Goal: Information Seeking & Learning: Learn about a topic

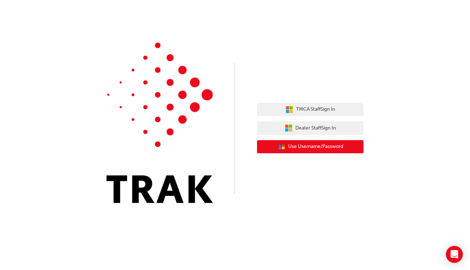
click at [315, 146] on span "Use Username/Password" at bounding box center [315, 147] width 55 height 8
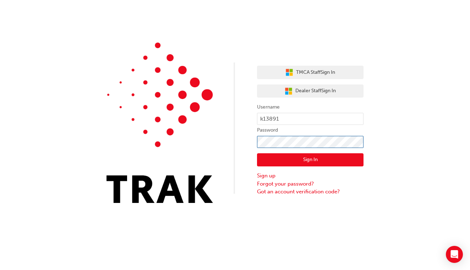
click at [310, 160] on button "Sign In" at bounding box center [310, 159] width 107 height 13
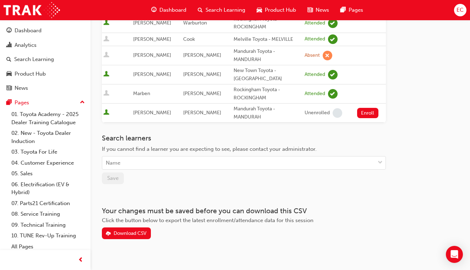
scroll to position [213, 0]
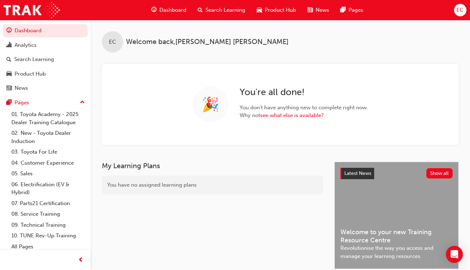
click at [235, 209] on div "My Learning Plans You have no assigned learning plans" at bounding box center [218, 272] width 233 height 220
click at [173, 9] on span "Dashboard" at bounding box center [172, 10] width 27 height 8
click at [170, 6] on span "Dashboard" at bounding box center [172, 10] width 27 height 8
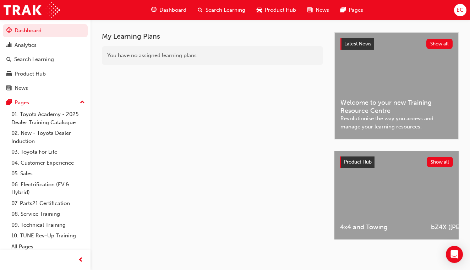
scroll to position [132, 0]
click at [395, 73] on div "Latest News Show all Welcome to your new Training Resource Centre Revolutionise…" at bounding box center [397, 86] width 124 height 107
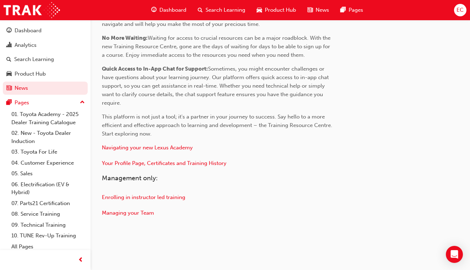
scroll to position [348, 0]
click at [16, 29] on div "Dashboard" at bounding box center [28, 31] width 27 height 8
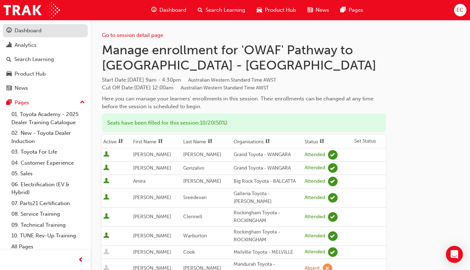
click at [35, 31] on div "Dashboard" at bounding box center [28, 31] width 27 height 8
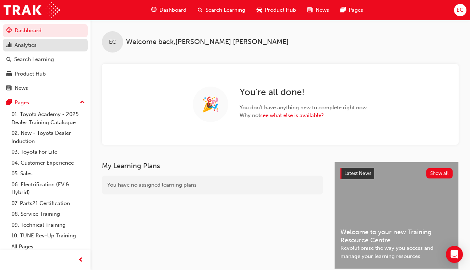
click at [35, 46] on div "Analytics" at bounding box center [26, 45] width 22 height 8
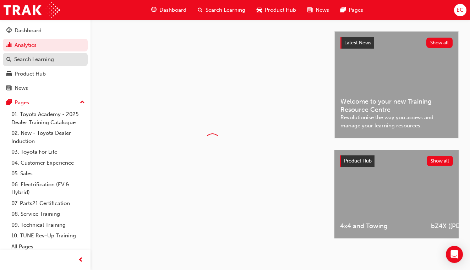
click at [37, 58] on div "Search Learning" at bounding box center [34, 59] width 40 height 8
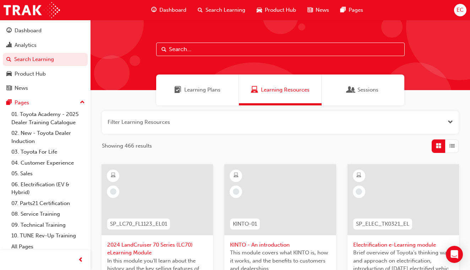
click at [358, 90] on span "Sessions" at bounding box center [368, 90] width 21 height 8
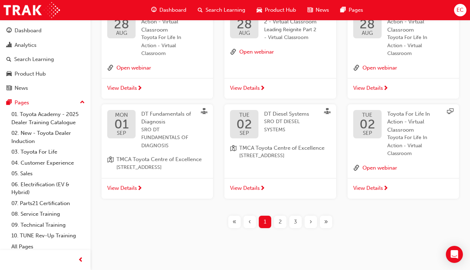
scroll to position [260, 0]
click at [283, 218] on div "2" at bounding box center [280, 222] width 12 height 12
click at [278, 219] on div "2" at bounding box center [280, 222] width 12 height 12
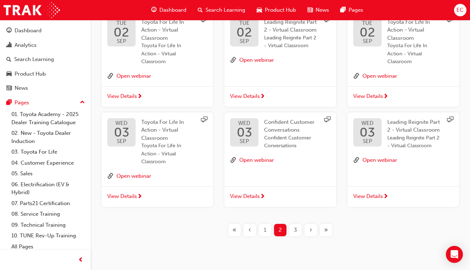
click at [295, 226] on span "3" at bounding box center [295, 230] width 3 height 8
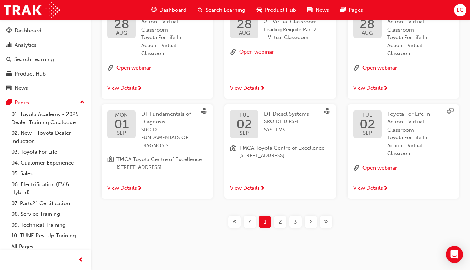
scroll to position [260, 0]
click at [311, 218] on span "›" at bounding box center [311, 222] width 2 height 8
click at [155, 216] on div "« ‹ 1 2 3 › »" at bounding box center [280, 222] width 357 height 12
click at [27, 172] on link "05. Sales" at bounding box center [48, 173] width 79 height 11
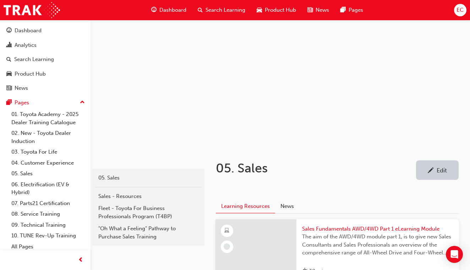
click at [461, 9] on span "EC" at bounding box center [460, 10] width 7 height 8
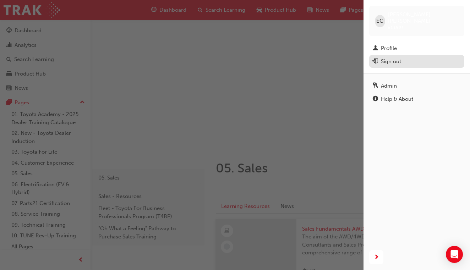
click at [394, 58] on div "Sign out" at bounding box center [391, 62] width 20 height 8
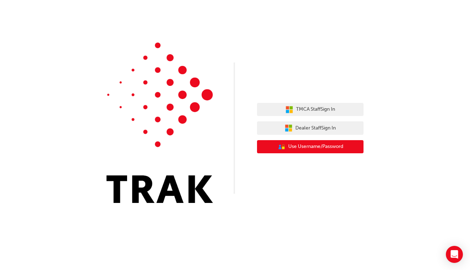
click at [310, 149] on span "Use Username/Password" at bounding box center [315, 147] width 55 height 8
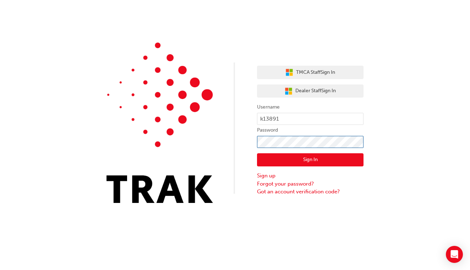
click at [310, 160] on button "Sign In" at bounding box center [310, 159] width 107 height 13
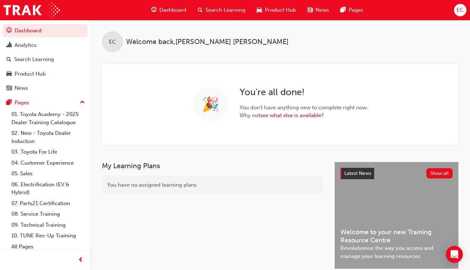
click at [215, 9] on span "Search Learning" at bounding box center [226, 10] width 40 height 8
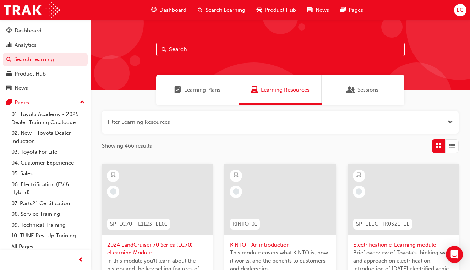
click at [207, 50] on input "text" at bounding box center [280, 49] width 249 height 13
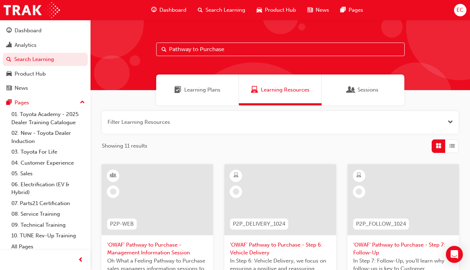
type input "Pathway to Purchase"
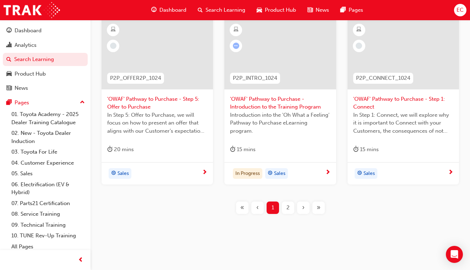
scroll to position [323, 0]
click at [289, 206] on span "2" at bounding box center [288, 208] width 3 height 8
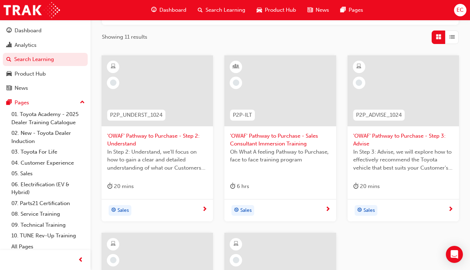
scroll to position [105, 0]
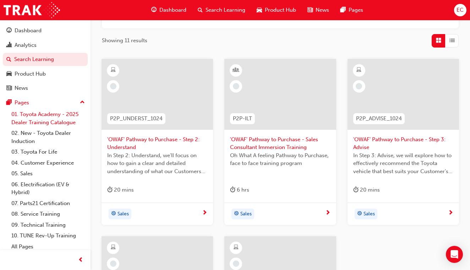
click at [46, 117] on link "01. Toyota Academy - 2025 Dealer Training Catalogue" at bounding box center [48, 118] width 79 height 19
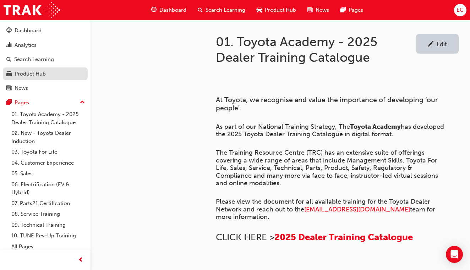
click at [26, 72] on div "Product Hub" at bounding box center [30, 74] width 31 height 8
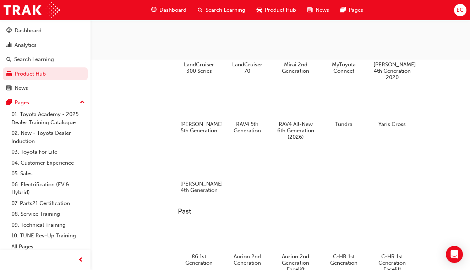
scroll to position [250, 0]
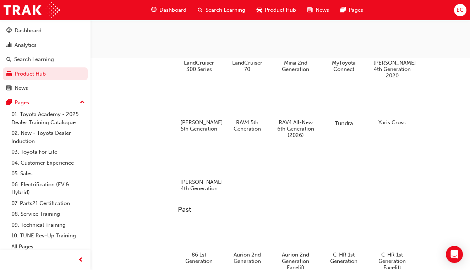
click at [351, 102] on div at bounding box center [343, 103] width 39 height 28
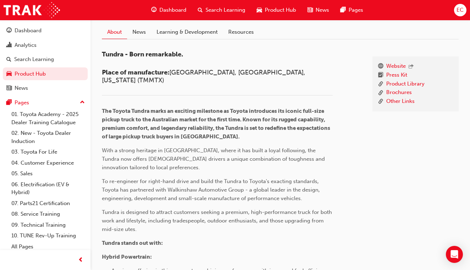
scroll to position [170, 0]
